Goal: Task Accomplishment & Management: Manage account settings

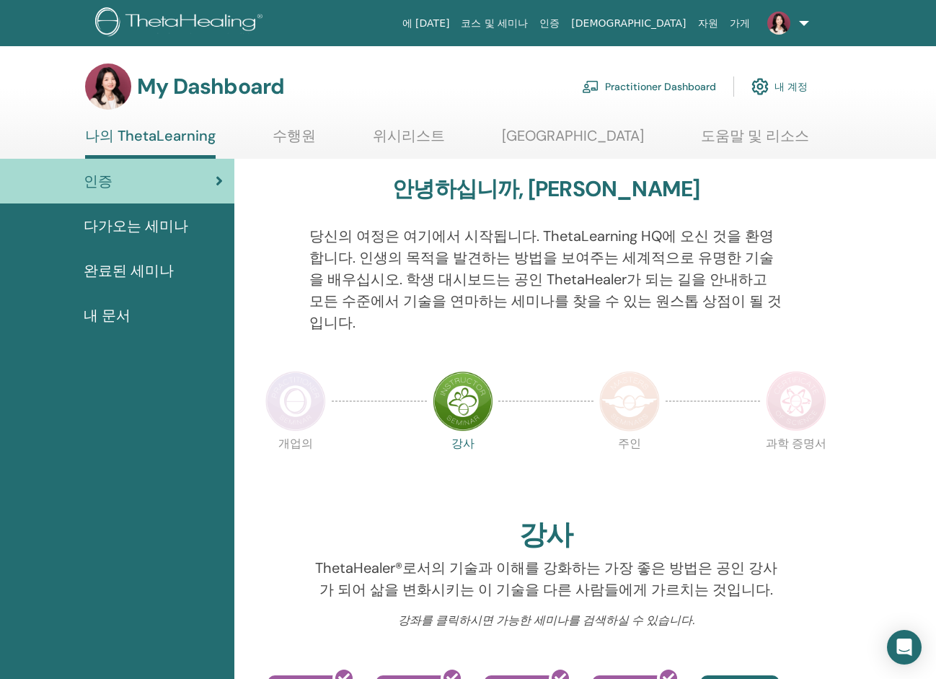
click at [790, 86] on link "내 계정" at bounding box center [779, 87] width 56 height 32
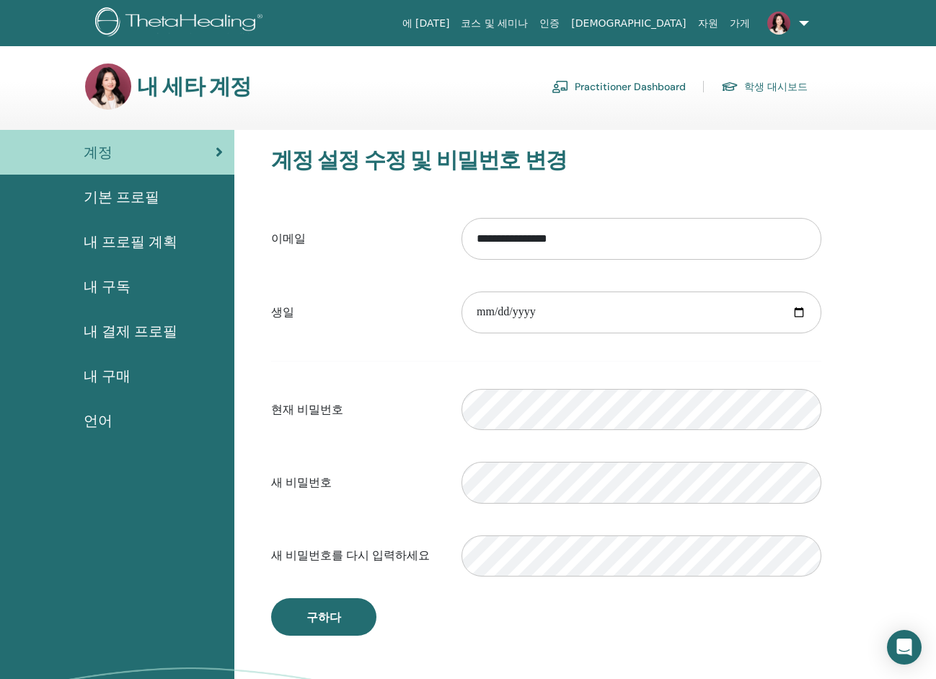
click at [142, 190] on span "기본 프로필" at bounding box center [122, 197] width 76 height 22
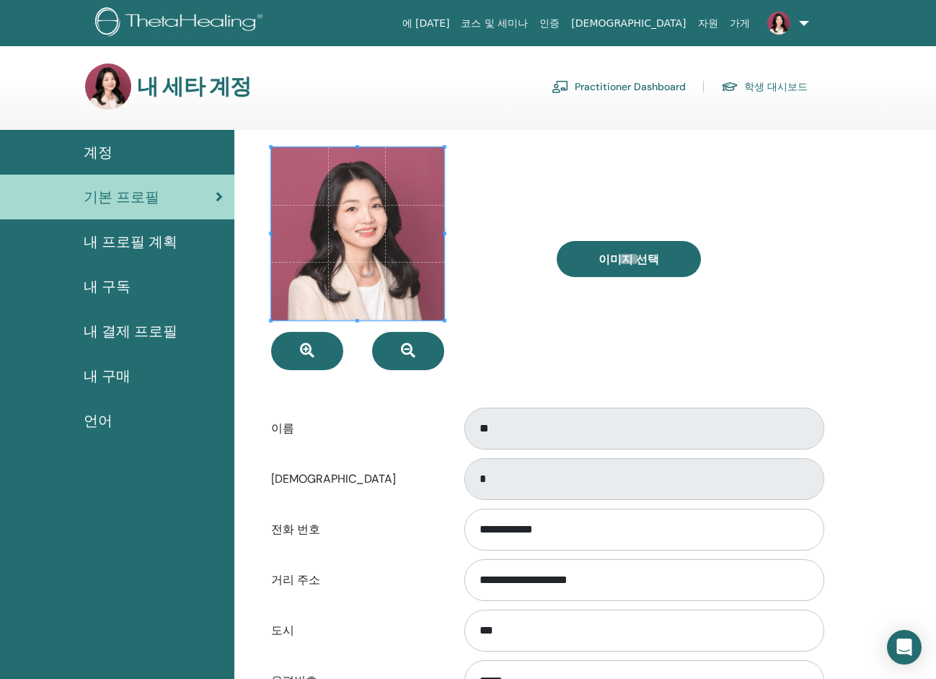
scroll to position [72, 0]
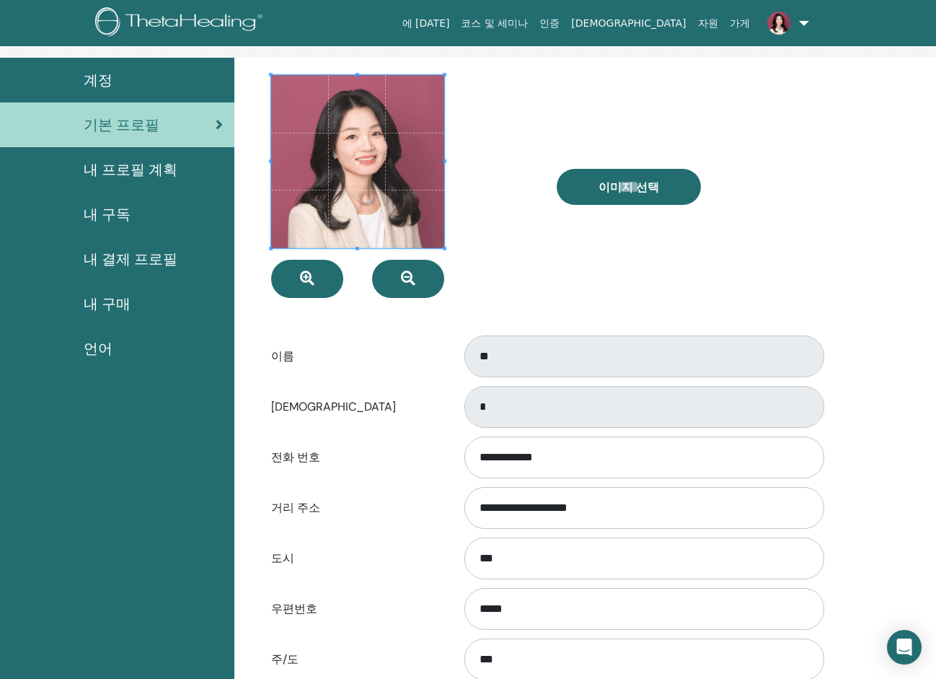
click at [110, 261] on span "내 결제 프로필" at bounding box center [131, 259] width 94 height 22
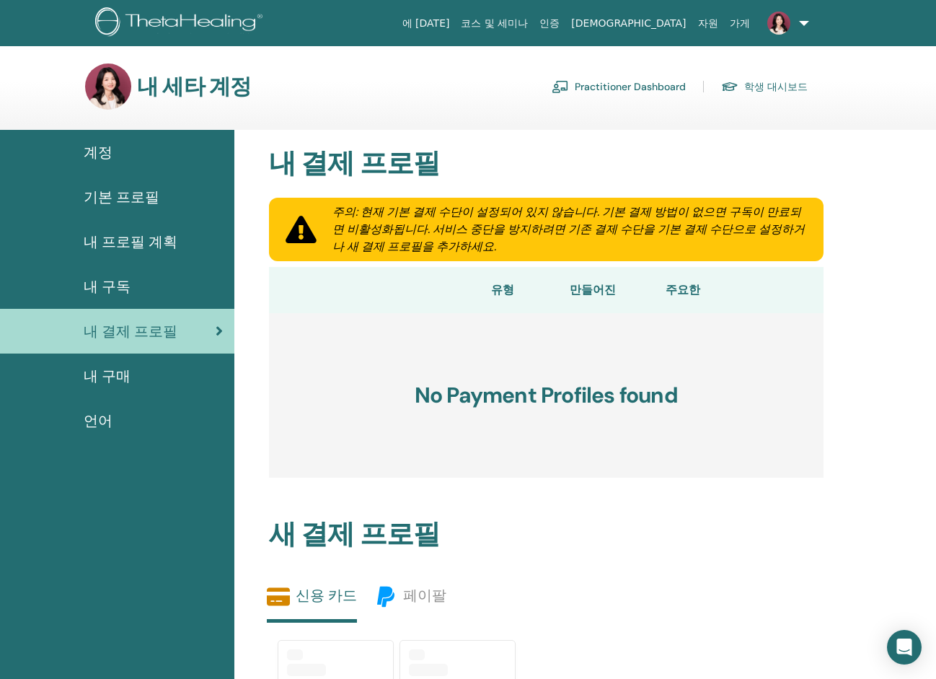
click at [128, 236] on span "내 프로필 계획" at bounding box center [131, 242] width 94 height 22
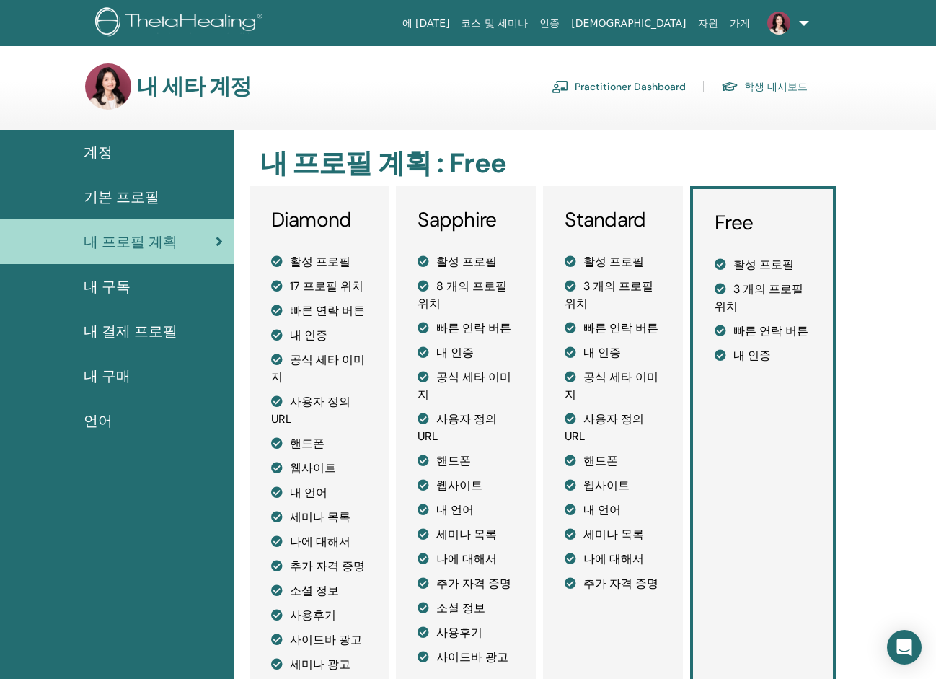
click at [143, 202] on span "기본 프로필" at bounding box center [122, 197] width 76 height 22
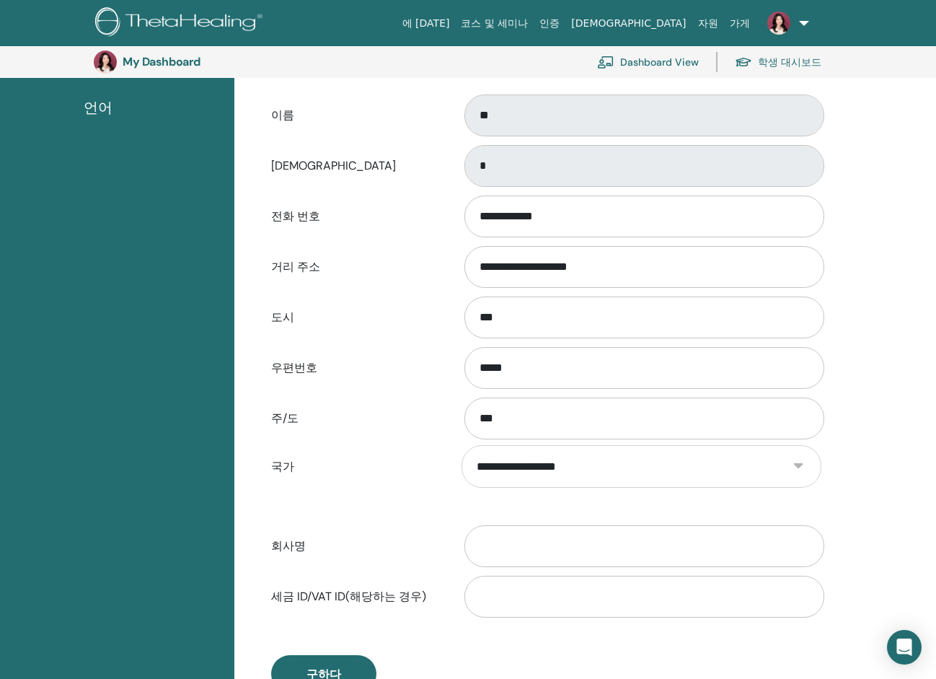
scroll to position [464, 0]
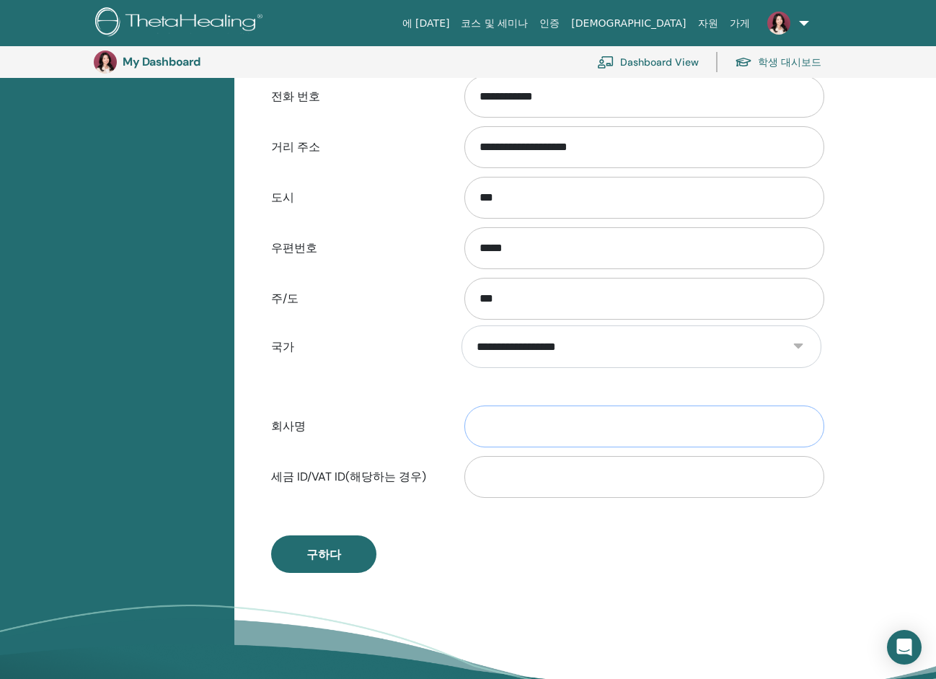
click at [532, 432] on input "회사명" at bounding box center [644, 426] width 360 height 42
click at [516, 476] on input "세금 ID/VAT ID(해당하는 경우)" at bounding box center [644, 477] width 360 height 42
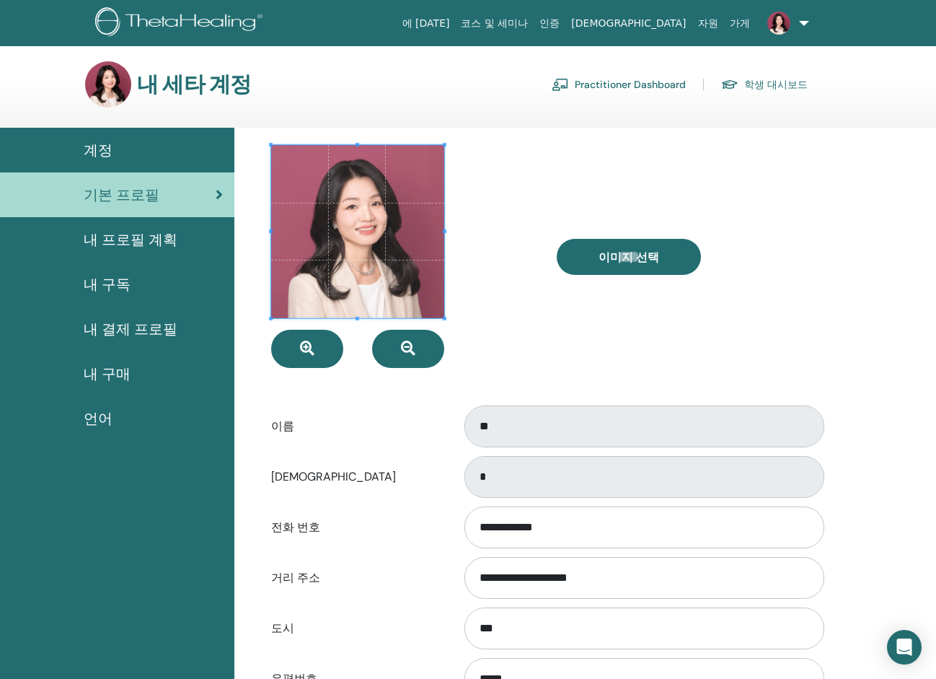
scroll to position [0, 0]
